Goal: Task Accomplishment & Management: Manage account settings

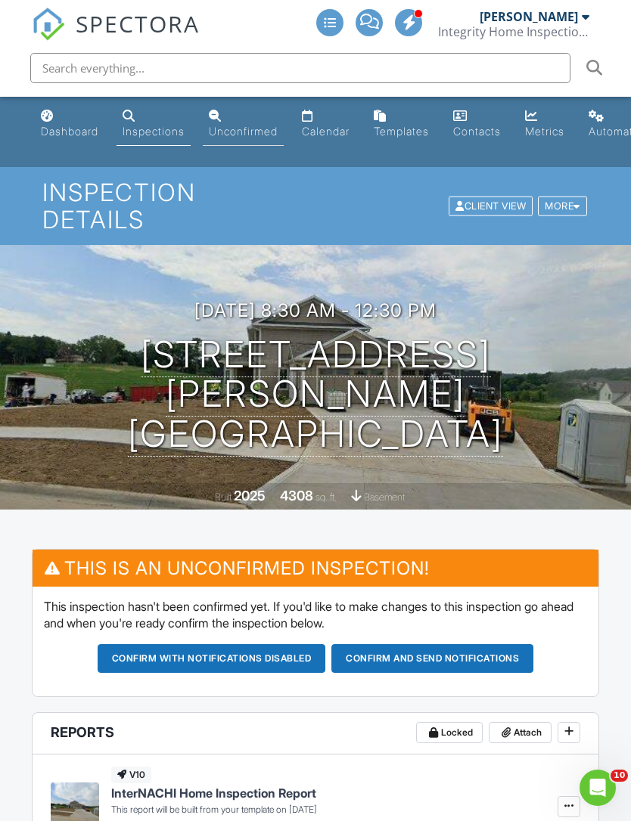
click at [250, 125] on div "Unconfirmed" at bounding box center [243, 131] width 69 height 13
click at [247, 140] on link "Unconfirmed" at bounding box center [243, 124] width 81 height 43
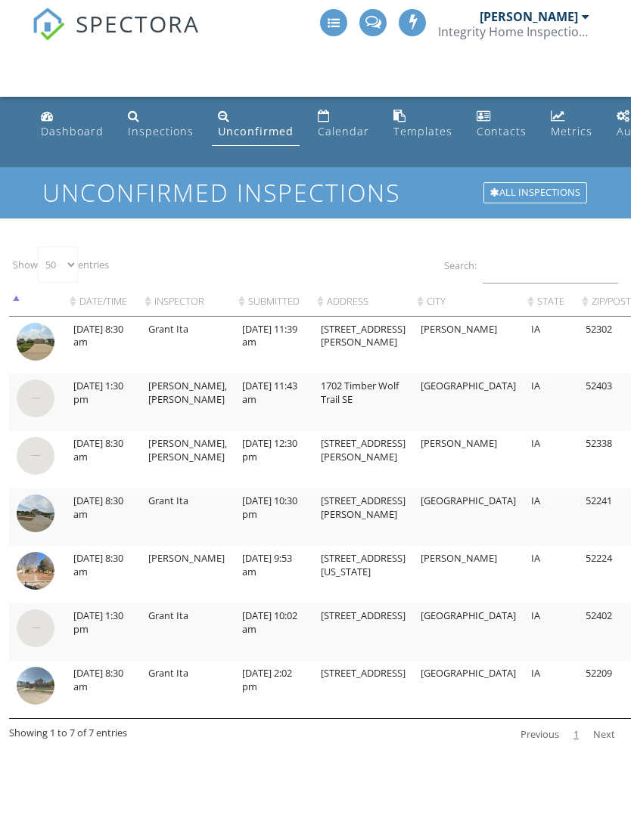
select select "50"
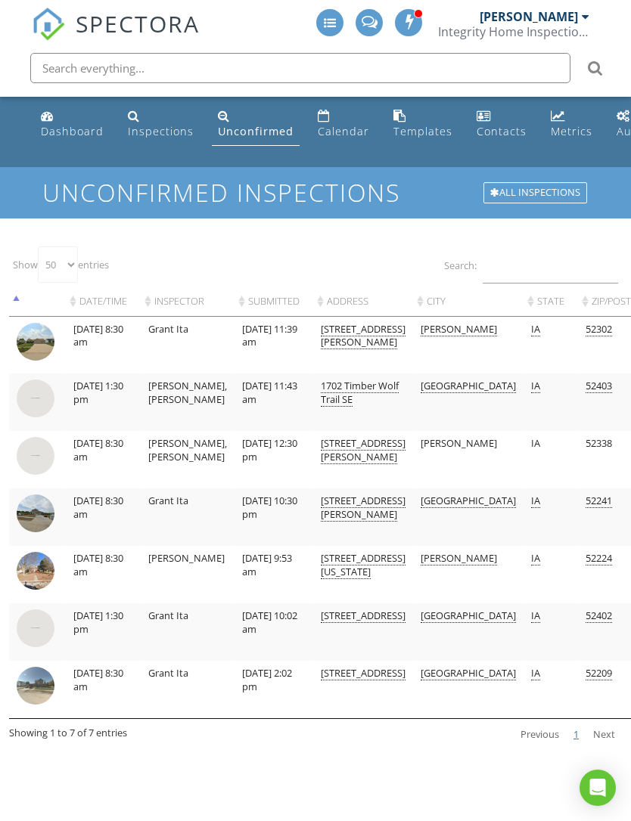
click at [35, 402] on img at bounding box center [36, 399] width 38 height 38
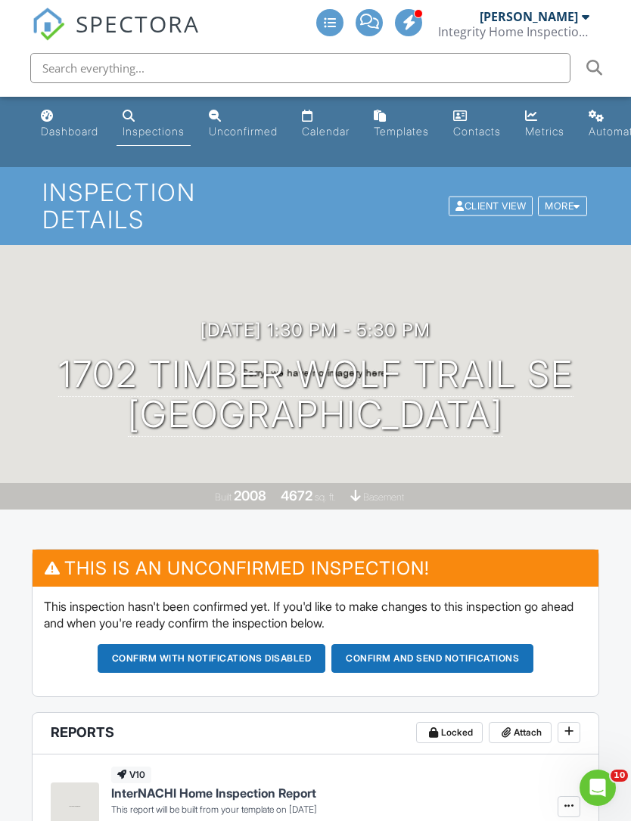
click at [326, 644] on button "Confirm and send notifications" at bounding box center [212, 658] width 228 height 29
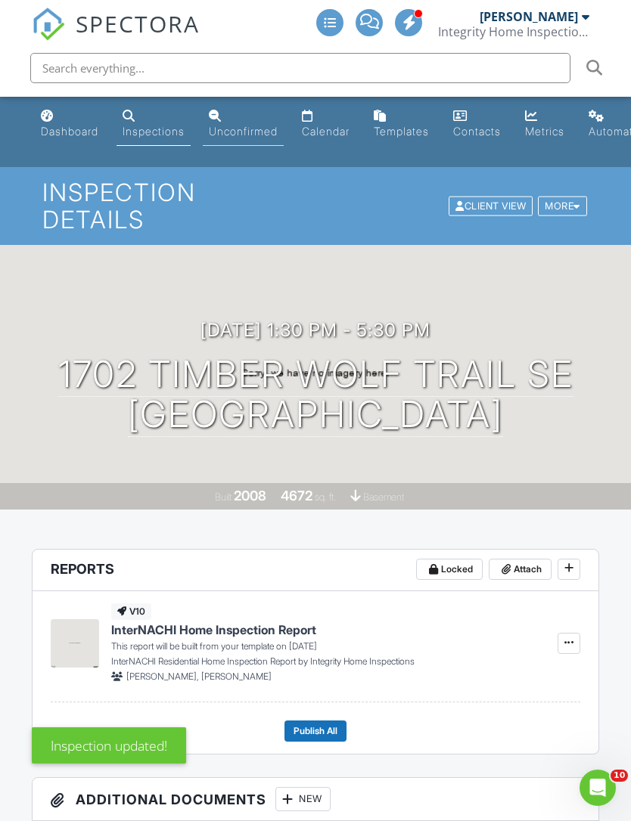
click at [249, 132] on div "Unconfirmed" at bounding box center [243, 131] width 69 height 13
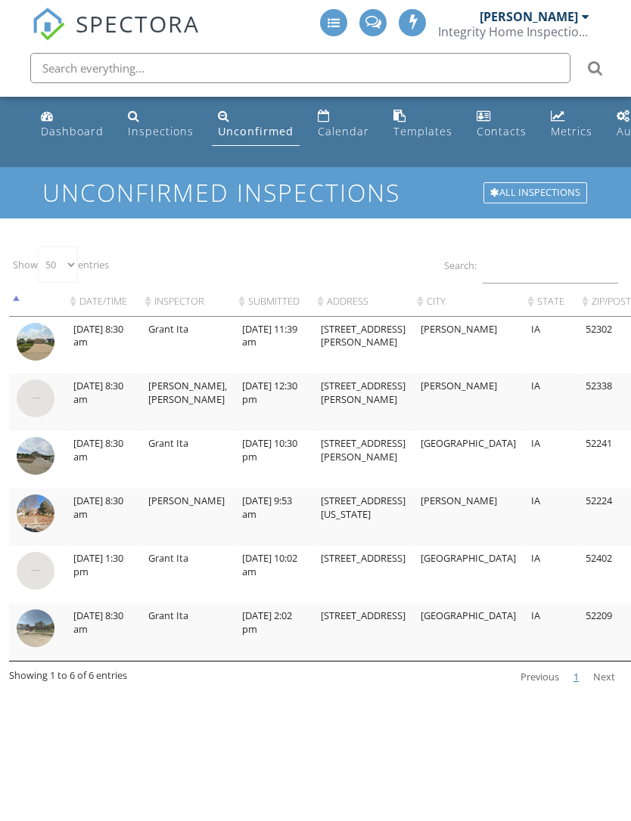
select select "50"
click at [29, 512] on img at bounding box center [36, 514] width 38 height 38
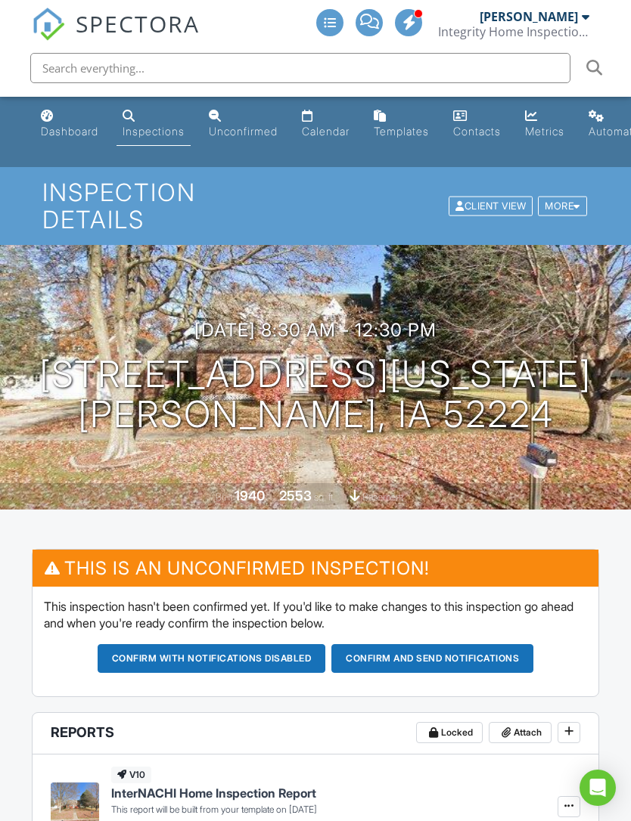
click at [326, 644] on button "Confirm and send notifications" at bounding box center [212, 658] width 228 height 29
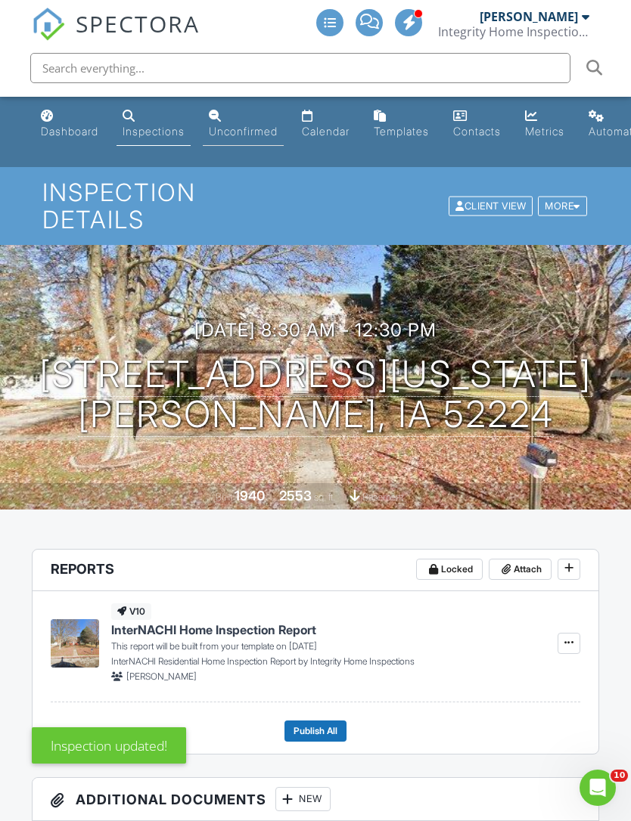
click at [235, 141] on link "Unconfirmed" at bounding box center [243, 124] width 81 height 43
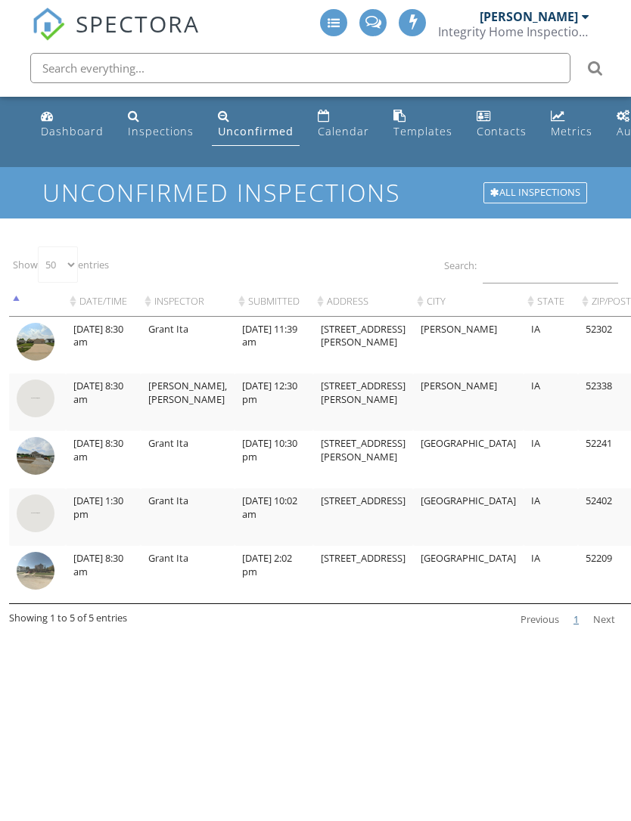
select select "50"
click at [31, 337] on img at bounding box center [36, 342] width 38 height 38
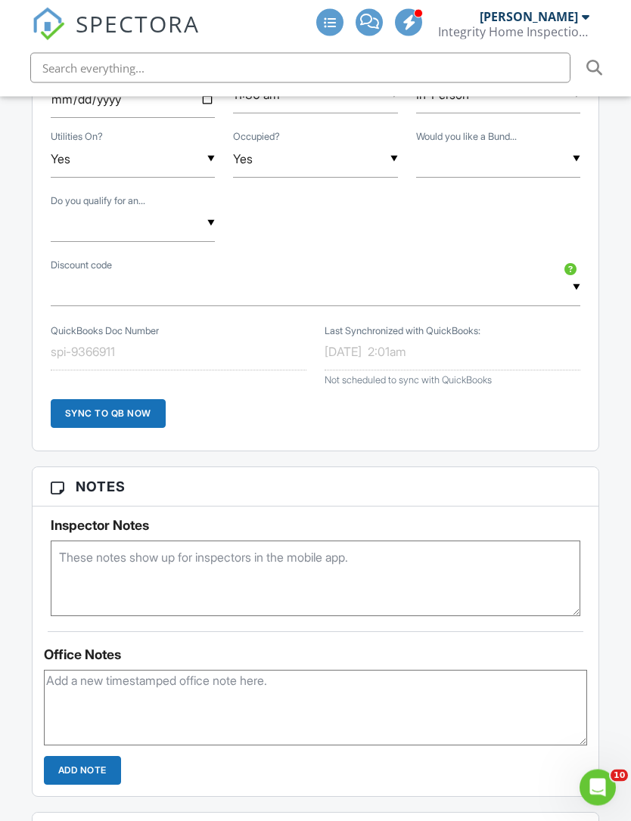
click at [83, 541] on textarea at bounding box center [316, 579] width 530 height 76
click at [60, 541] on textarea "Code is 7599" at bounding box center [316, 579] width 530 height 76
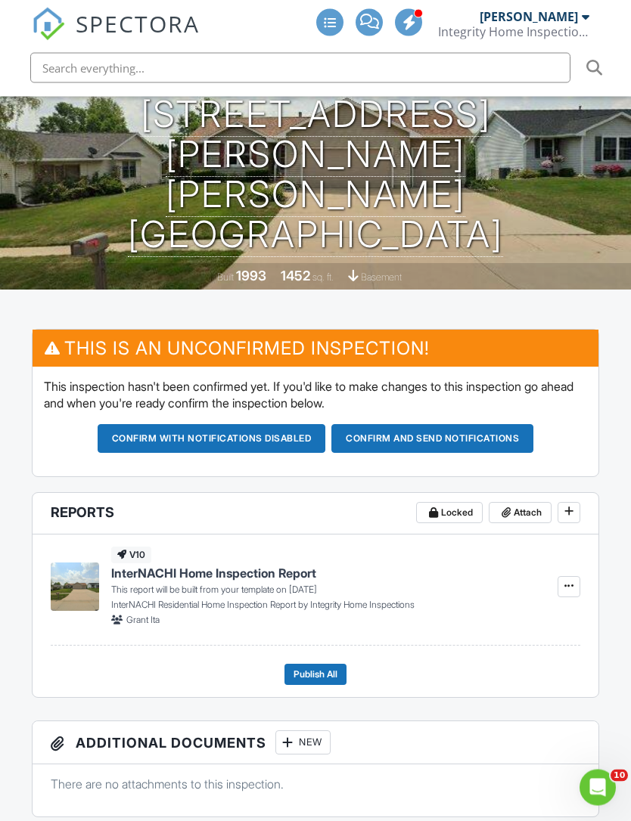
type textarea "LB Code is 7599"
click at [326, 425] on button "Confirm and send notifications" at bounding box center [212, 439] width 228 height 29
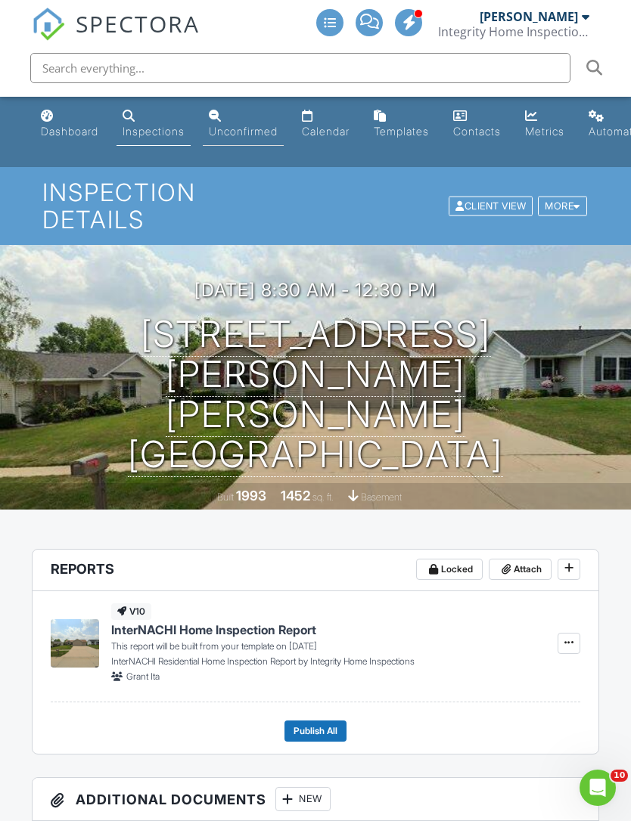
click at [236, 129] on div "Unconfirmed" at bounding box center [243, 131] width 69 height 13
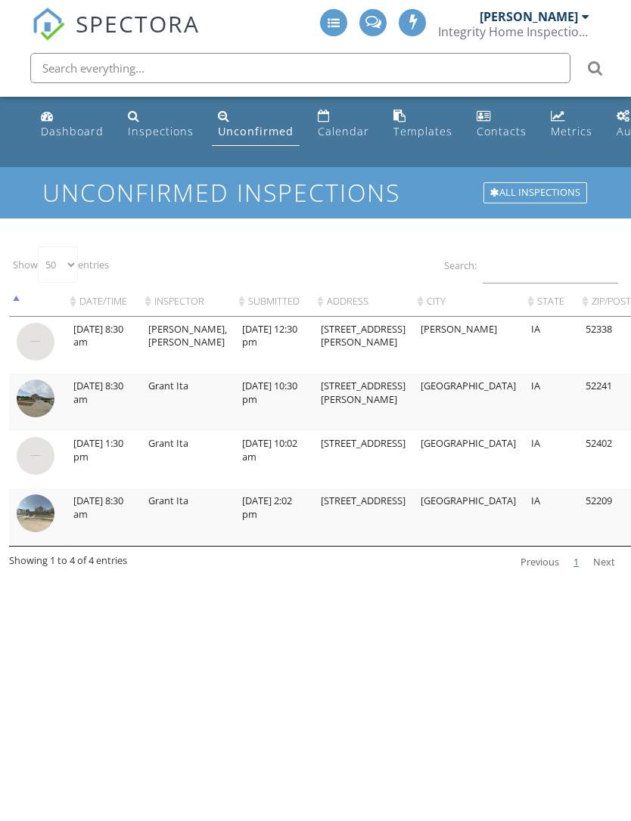
select select "50"
